Goal: Task Accomplishment & Management: Complete application form

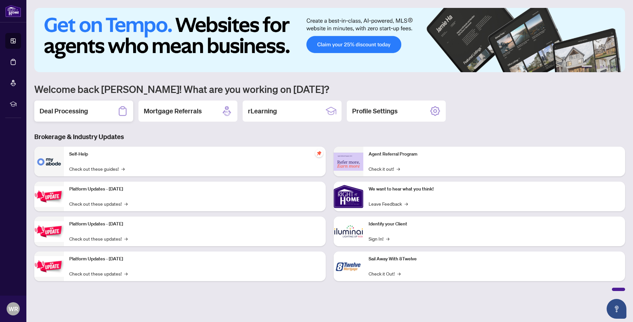
click at [95, 113] on div "Deal Processing" at bounding box center [83, 111] width 99 height 21
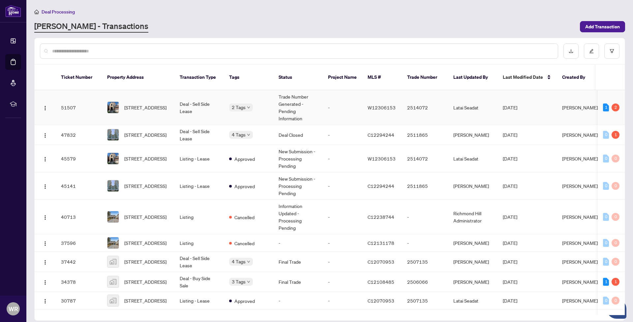
click at [191, 100] on td "Deal - Sell Side Lease" at bounding box center [198, 107] width 49 height 35
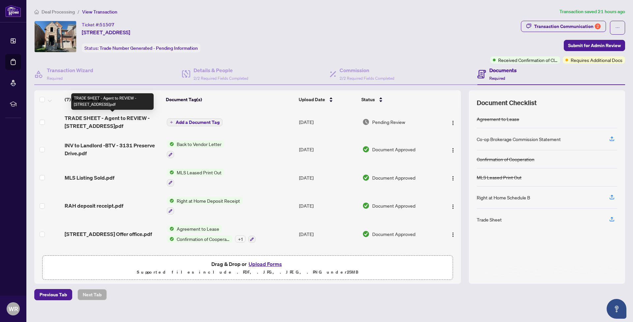
click at [118, 123] on span "TRADE SHEET - Agent to REVIEW - [STREET_ADDRESS]pdf" at bounding box center [113, 122] width 97 height 16
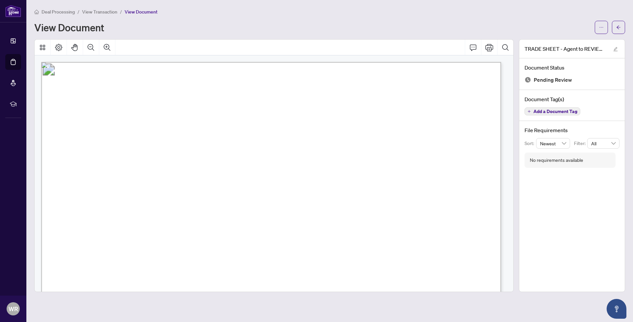
click at [300, 197] on span "ON, [GEOGRAPHIC_DATA]" at bounding box center [292, 198] width 59 height 5
click at [491, 47] on icon "Print" at bounding box center [489, 47] width 8 height 7
click at [490, 46] on icon "Print" at bounding box center [489, 48] width 8 height 8
click at [50, 10] on span "Deal Processing" at bounding box center [58, 12] width 33 height 6
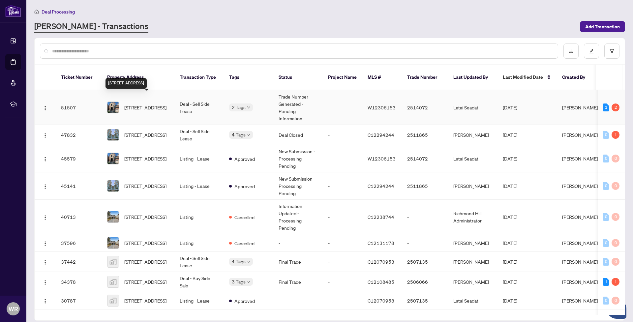
click at [160, 104] on span "[STREET_ADDRESS]" at bounding box center [145, 107] width 42 height 7
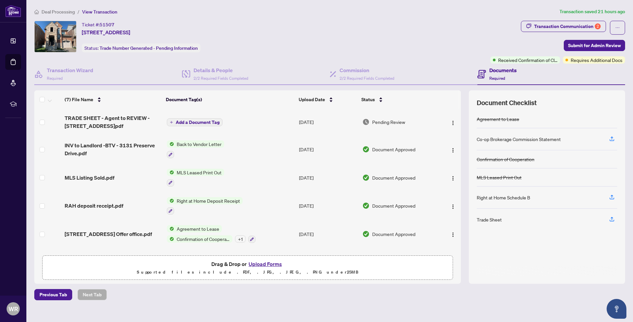
click at [266, 267] on button "Upload Forms" at bounding box center [265, 264] width 37 height 9
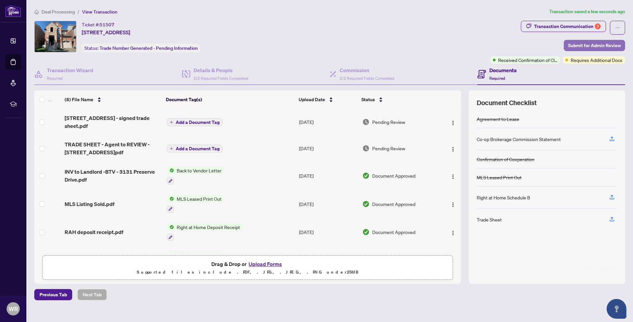
click at [593, 42] on span "Submit for Admin Review" at bounding box center [594, 45] width 53 height 11
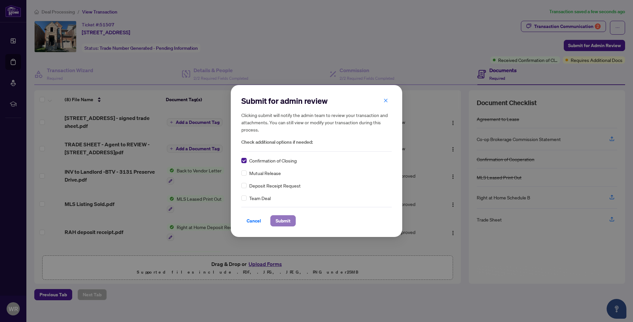
click at [286, 224] on span "Submit" at bounding box center [283, 221] width 15 height 11
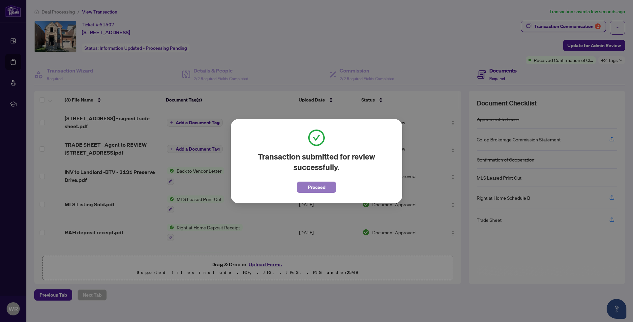
click at [324, 188] on span "Proceed" at bounding box center [316, 187] width 17 height 11
